Goal: Task Accomplishment & Management: Complete application form

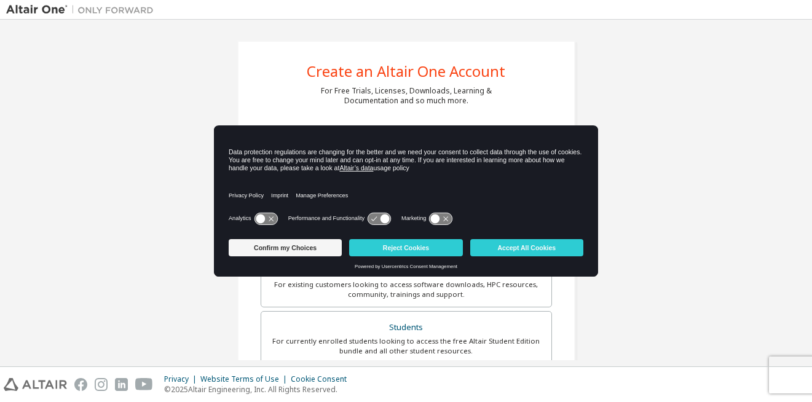
click at [672, 92] on div "Create an Altair One Account For Free Trials, Licenses, Downloads, Learning & D…" at bounding box center [406, 351] width 800 height 651
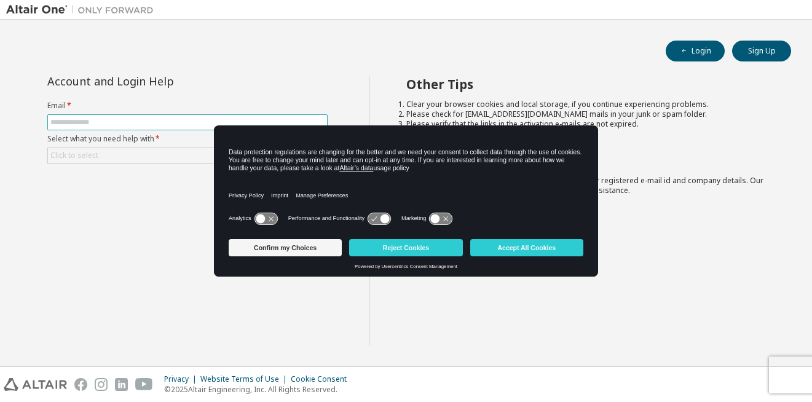
click at [151, 125] on input "text" at bounding box center [187, 122] width 274 height 10
type input "**********"
click at [491, 232] on div "Analytics Performance and Functionality Marketing" at bounding box center [406, 222] width 355 height 25
click at [495, 245] on button "Accept All Cookies" at bounding box center [526, 247] width 113 height 17
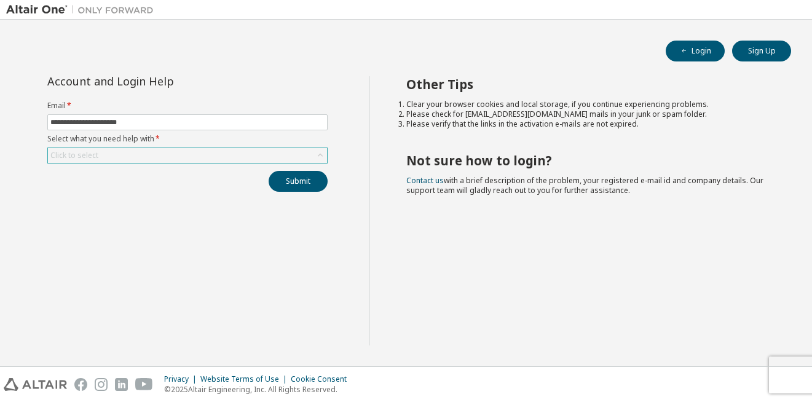
click at [217, 157] on div "Click to select" at bounding box center [187, 155] width 279 height 15
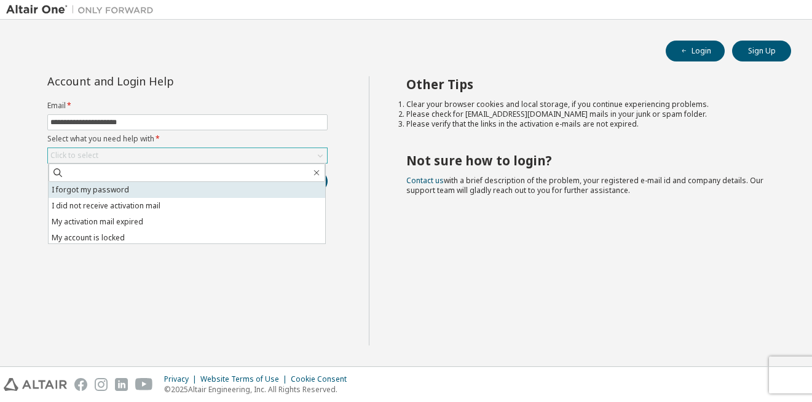
click at [174, 195] on li "I forgot my password" at bounding box center [187, 190] width 277 height 16
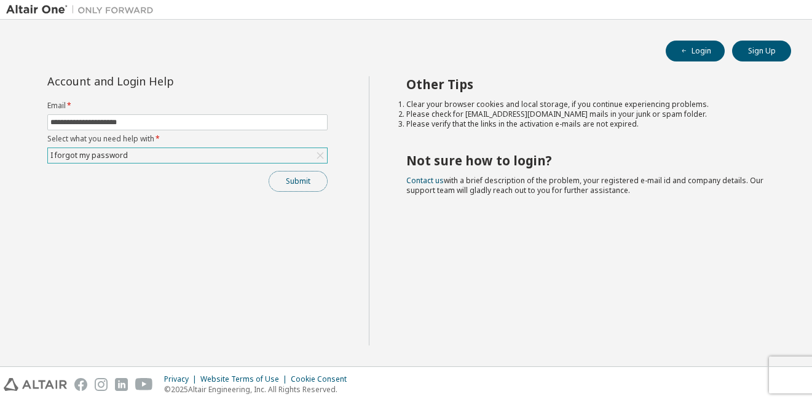
click at [286, 184] on button "Submit" at bounding box center [298, 181] width 59 height 21
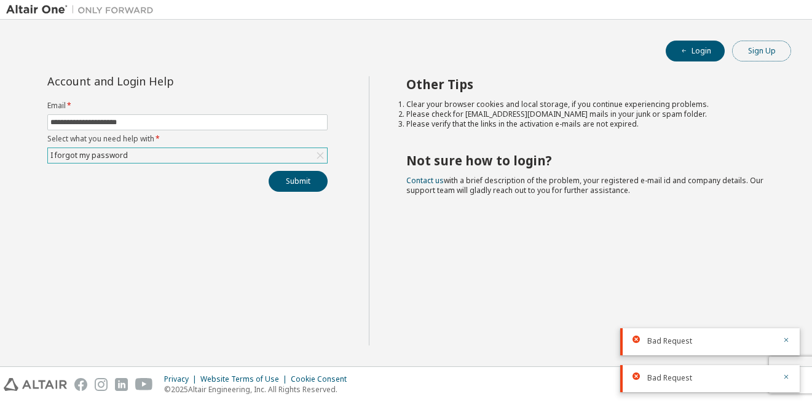
click at [754, 53] on button "Sign Up" at bounding box center [761, 51] width 59 height 21
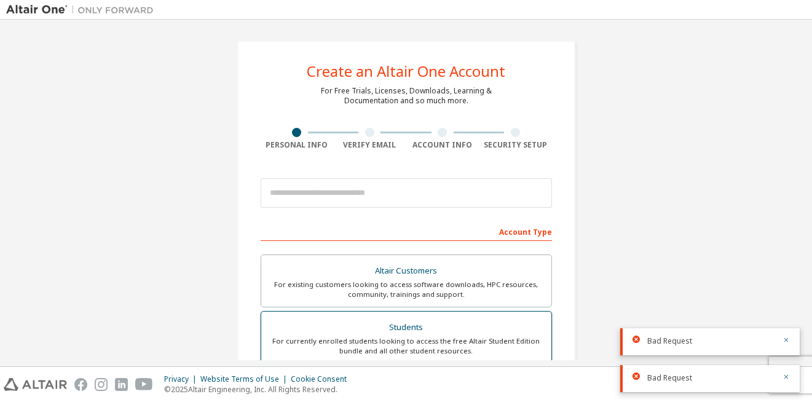
click at [425, 337] on div "For currently enrolled students looking to access the free Altair Student Editi…" at bounding box center [406, 346] width 275 height 20
